Goal: Task Accomplishment & Management: Manage account settings

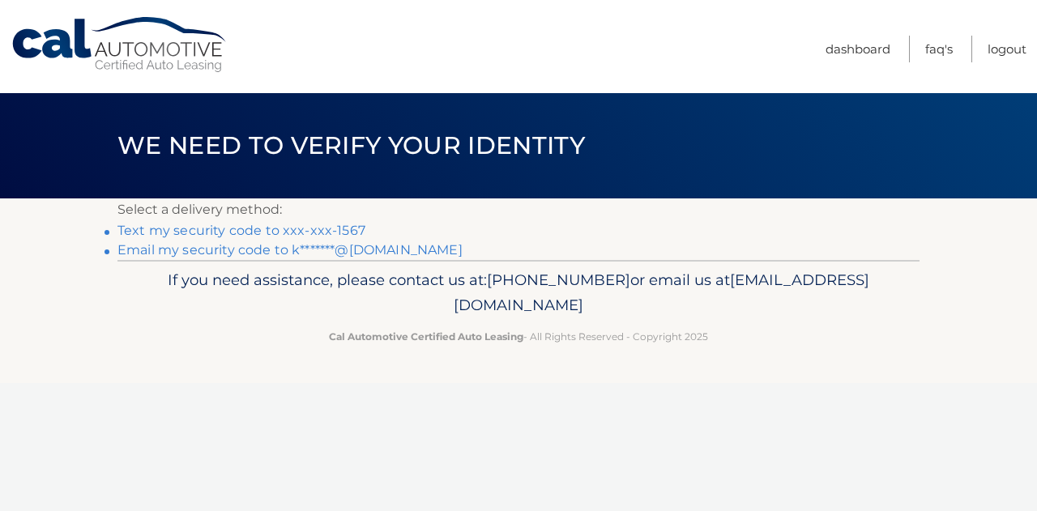
click at [186, 232] on link "Text my security code to xxx-xxx-1567" at bounding box center [241, 230] width 248 height 15
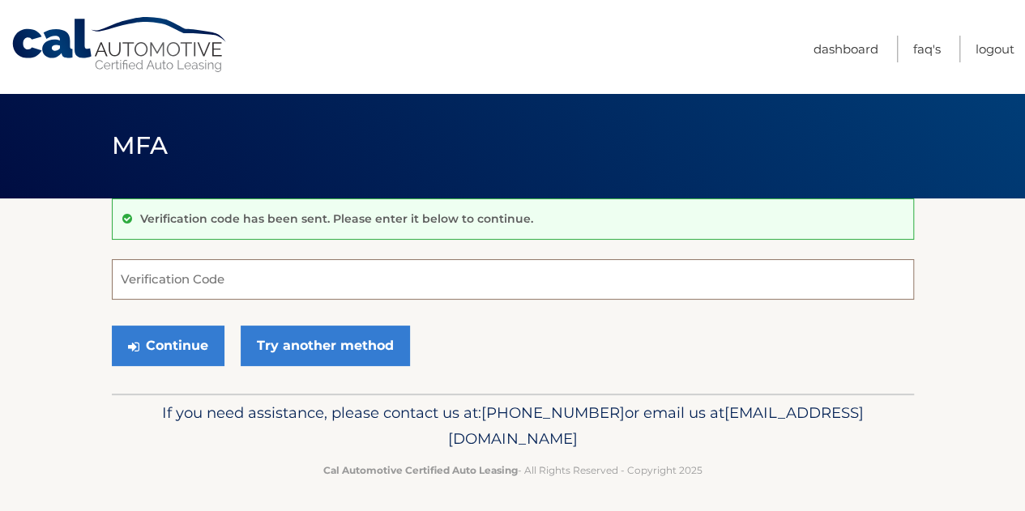
click at [166, 277] on input "Verification Code" at bounding box center [513, 279] width 802 height 41
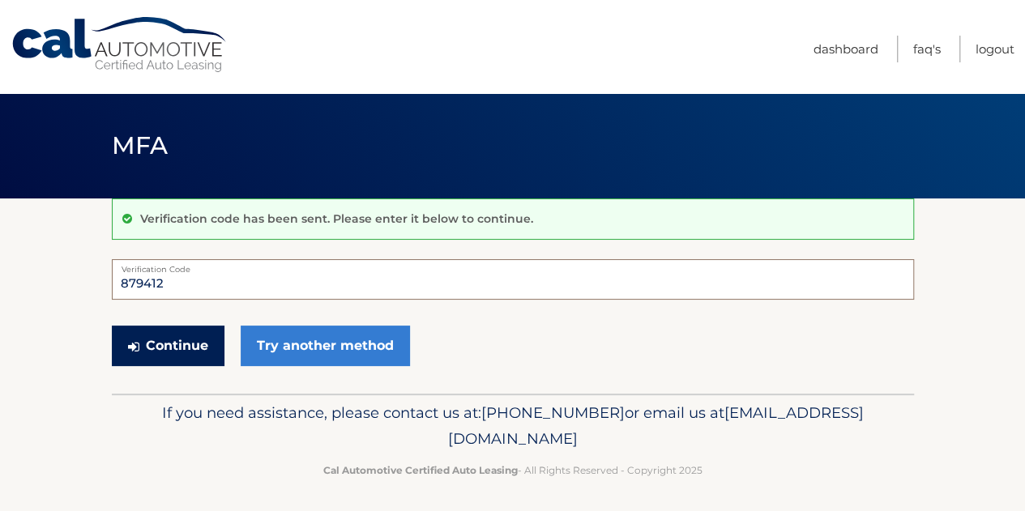
type input "879412"
click at [164, 340] on button "Continue" at bounding box center [168, 346] width 113 height 41
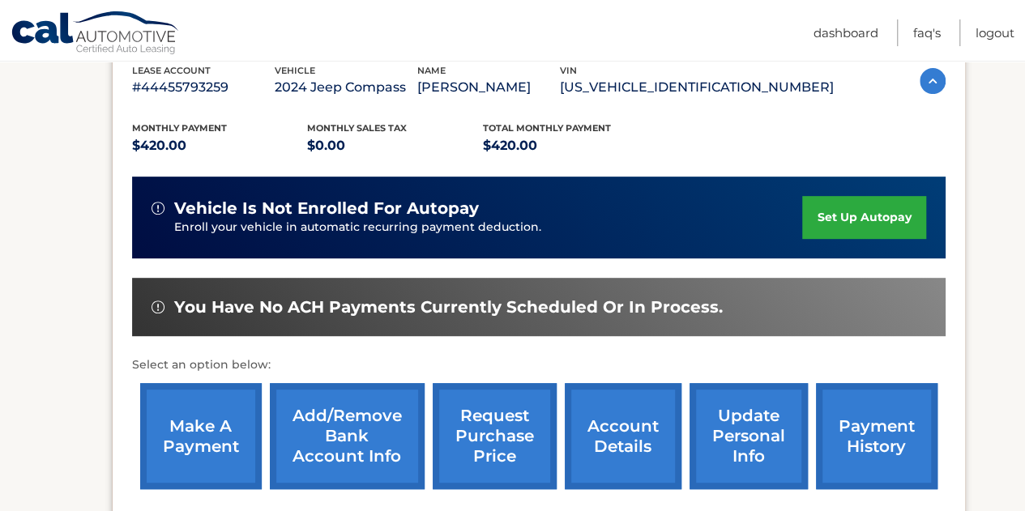
scroll to position [293, 0]
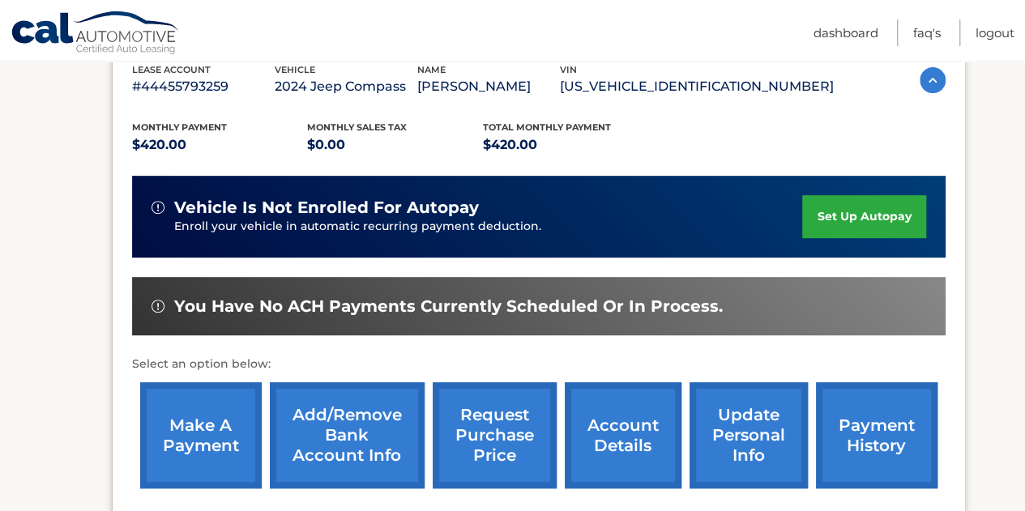
click at [202, 422] on link "make a payment" at bounding box center [201, 435] width 122 height 106
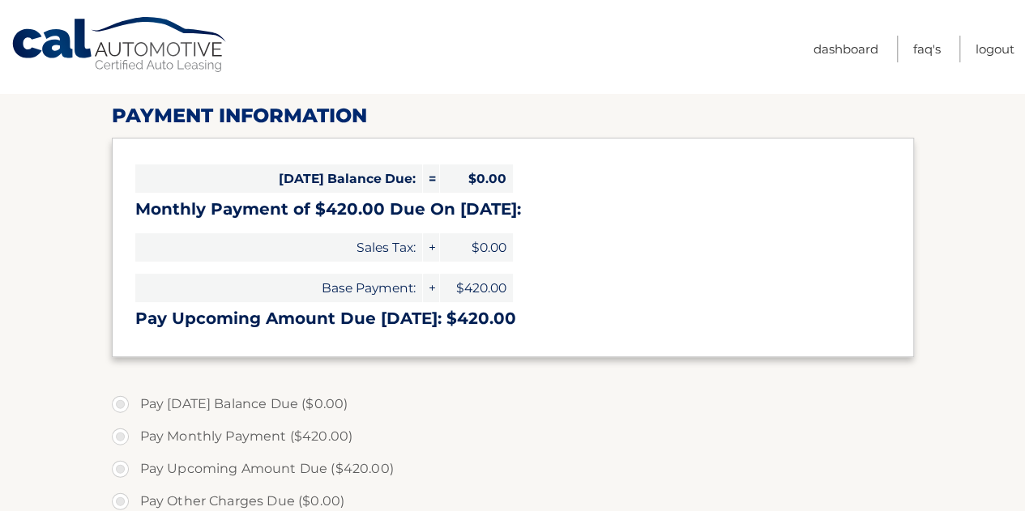
select select "NDlkOTdkMTQtNGQwMy00OWVlLTliYTAtOTY1ZjJhYjUwZGFk"
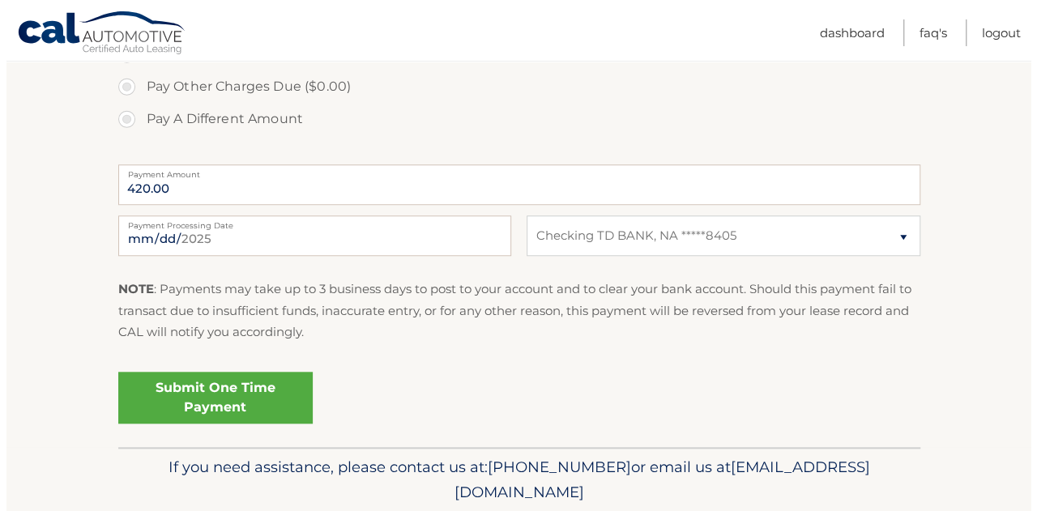
scroll to position [589, 0]
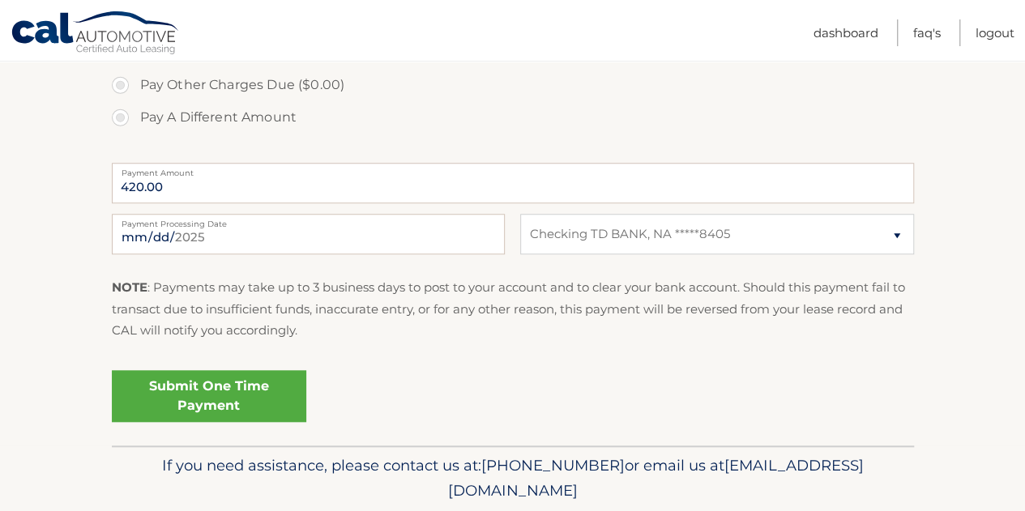
click at [169, 390] on link "Submit One Time Payment" at bounding box center [209, 396] width 194 height 52
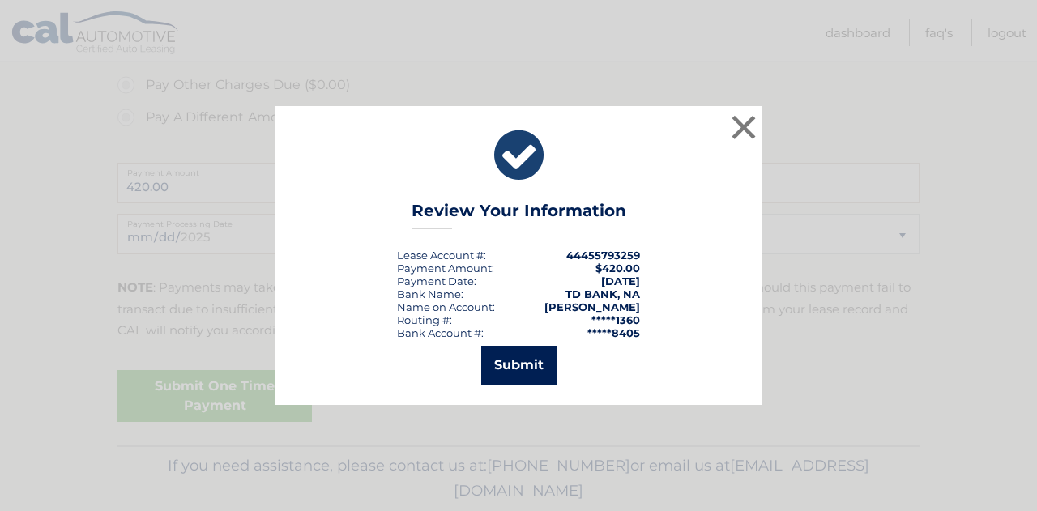
click at [515, 359] on button "Submit" at bounding box center [518, 365] width 75 height 39
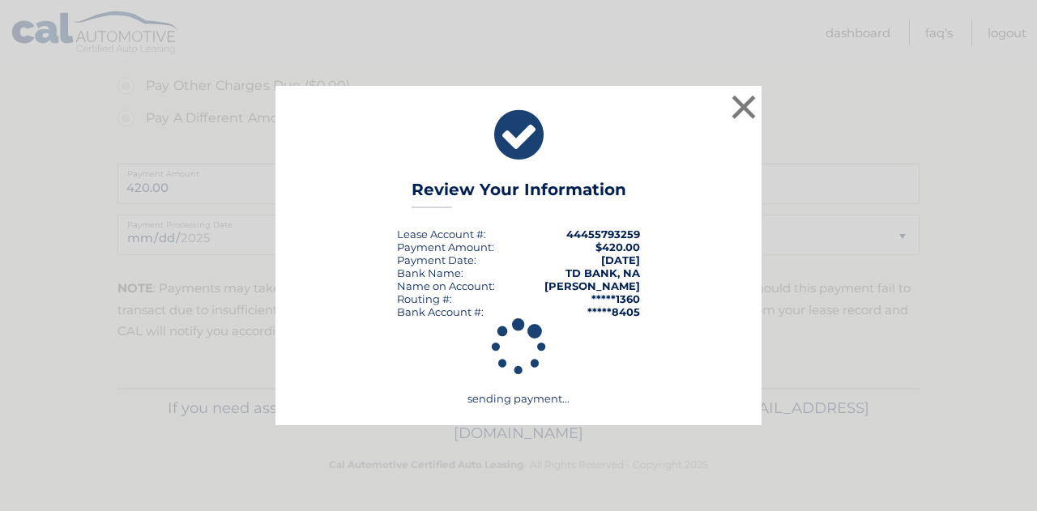
scroll to position [587, 0]
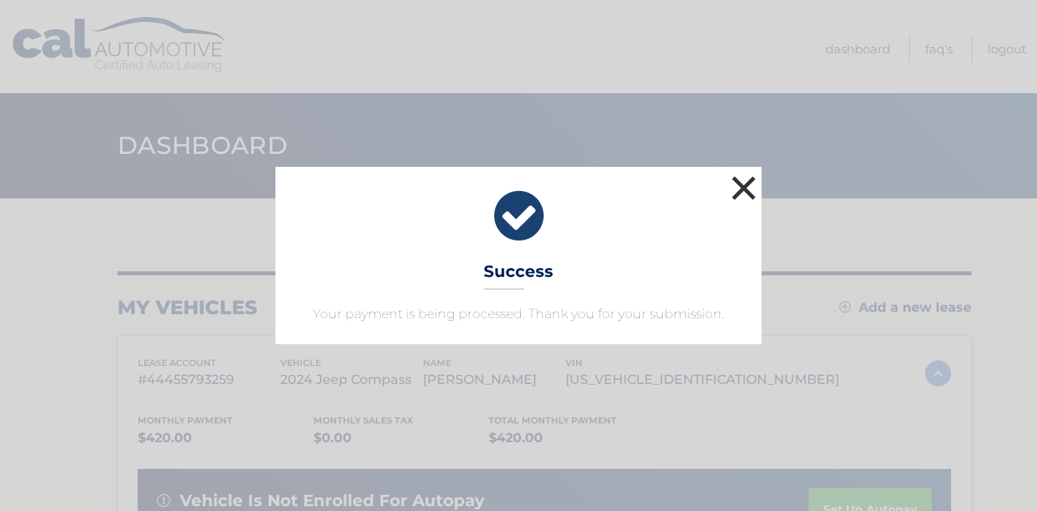
click at [739, 187] on button "×" at bounding box center [744, 188] width 32 height 32
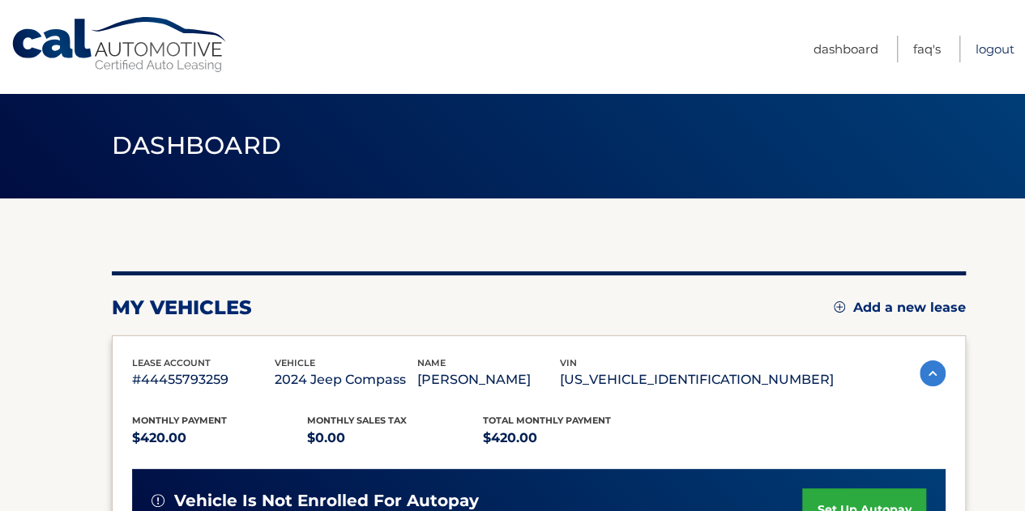
click at [985, 51] on link "Logout" at bounding box center [995, 49] width 39 height 27
